Goal: Find specific page/section: Find specific page/section

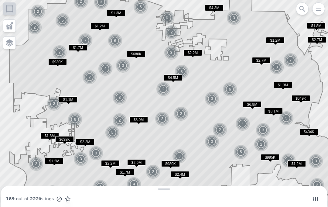
click at [141, 56] on span "$680K" at bounding box center [136, 54] width 19 height 6
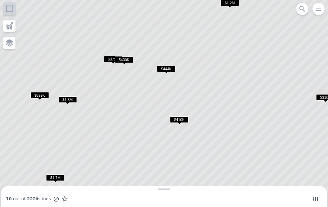
click at [167, 70] on span "$444K" at bounding box center [166, 69] width 19 height 6
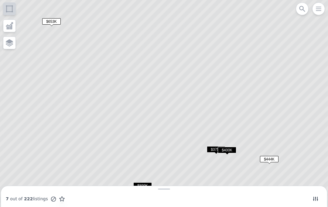
click at [183, 68] on icon at bounding box center [164, 103] width 395 height 249
click at [182, 72] on icon at bounding box center [164, 103] width 395 height 249
